Goal: Task Accomplishment & Management: Manage account settings

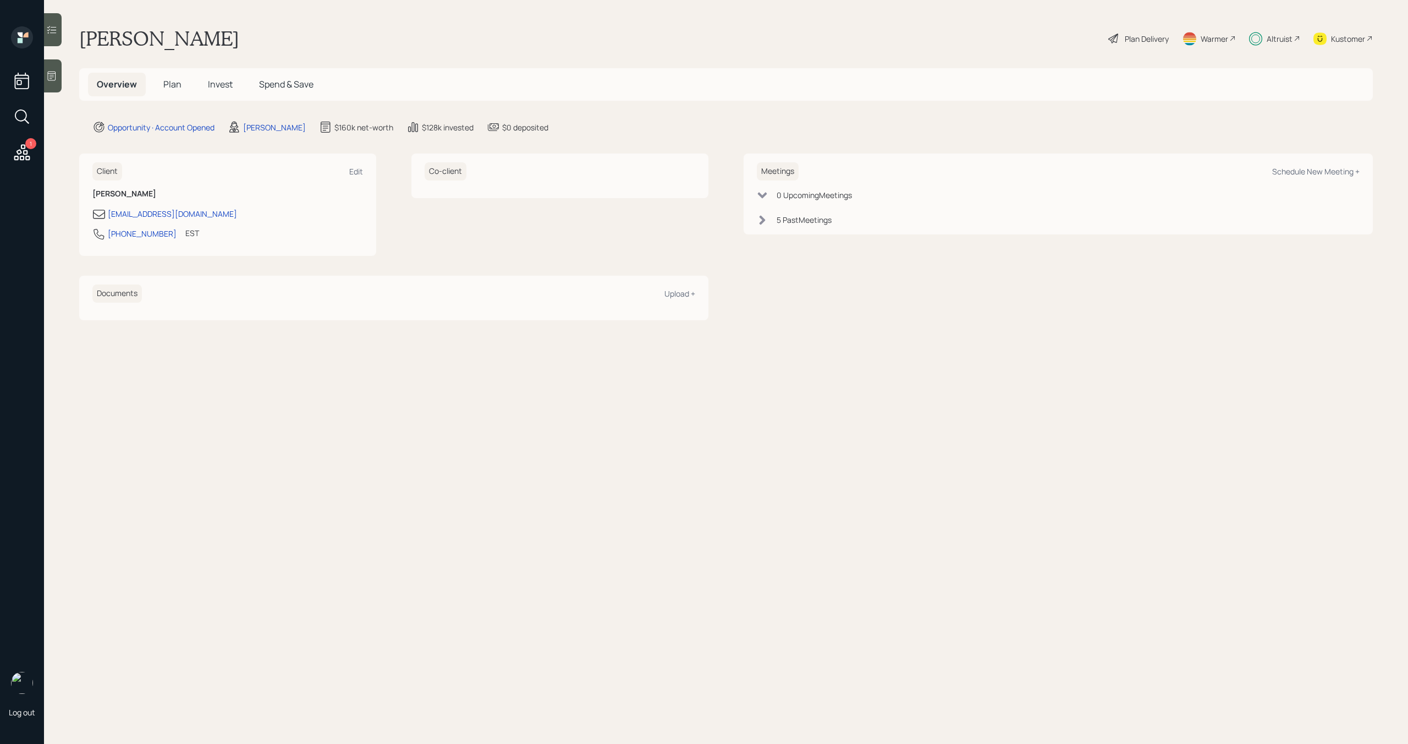
click at [1279, 46] on div "Altruist" at bounding box center [1274, 38] width 51 height 24
click at [24, 150] on icon at bounding box center [22, 152] width 16 height 16
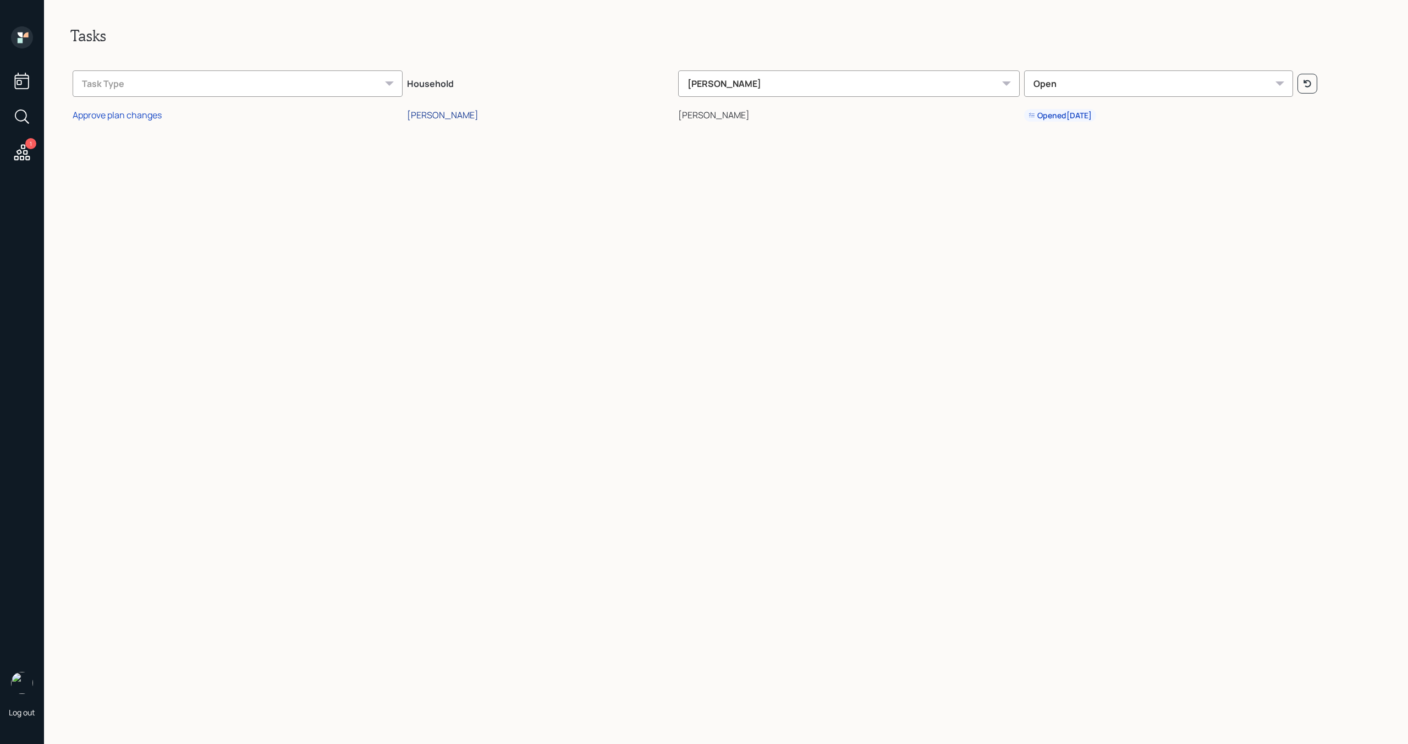
click at [477, 116] on div "Rebecca Duenas" at bounding box center [442, 115] width 71 height 12
